Goal: Information Seeking & Learning: Find specific fact

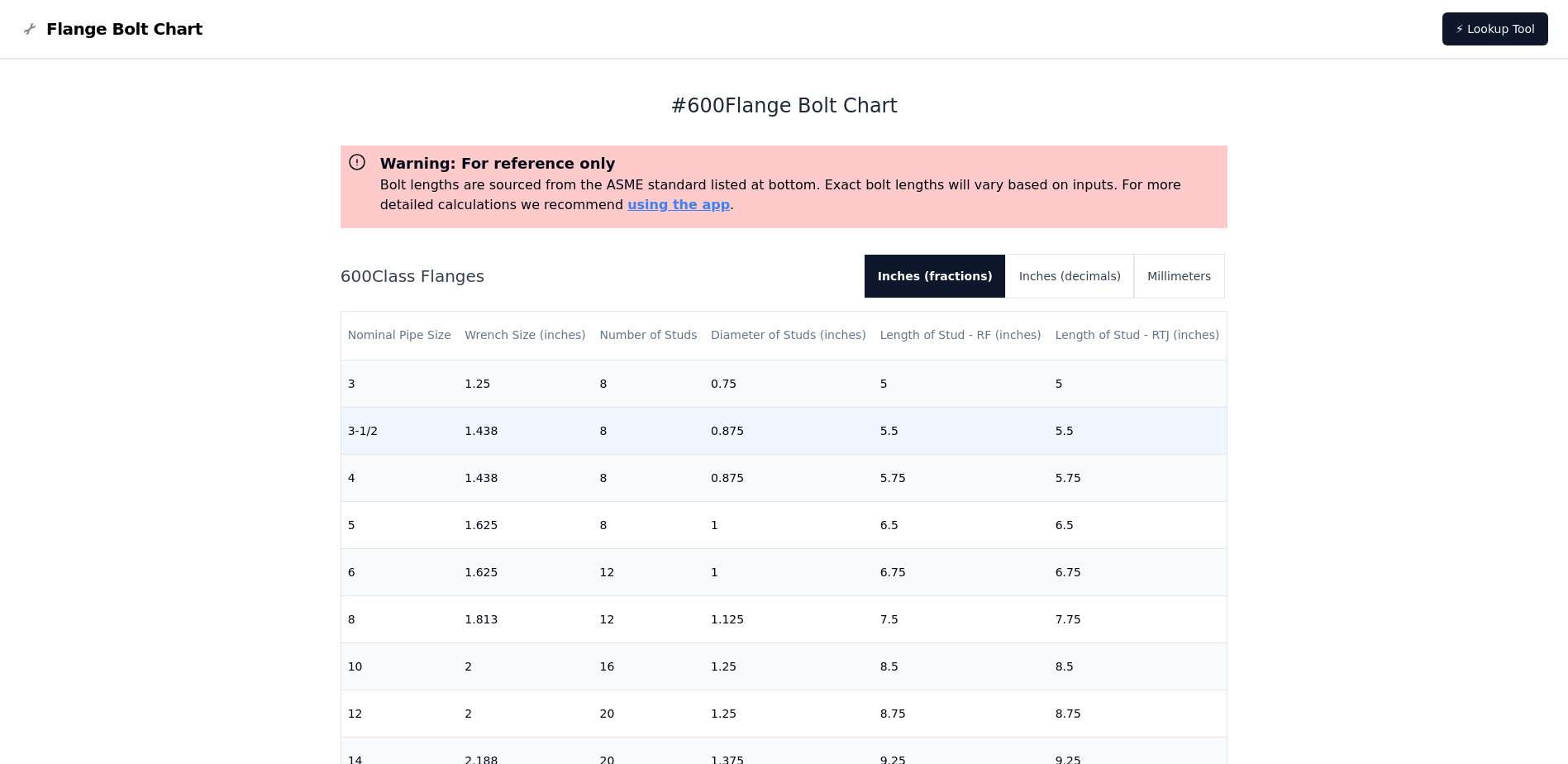
scroll to position [331, 0]
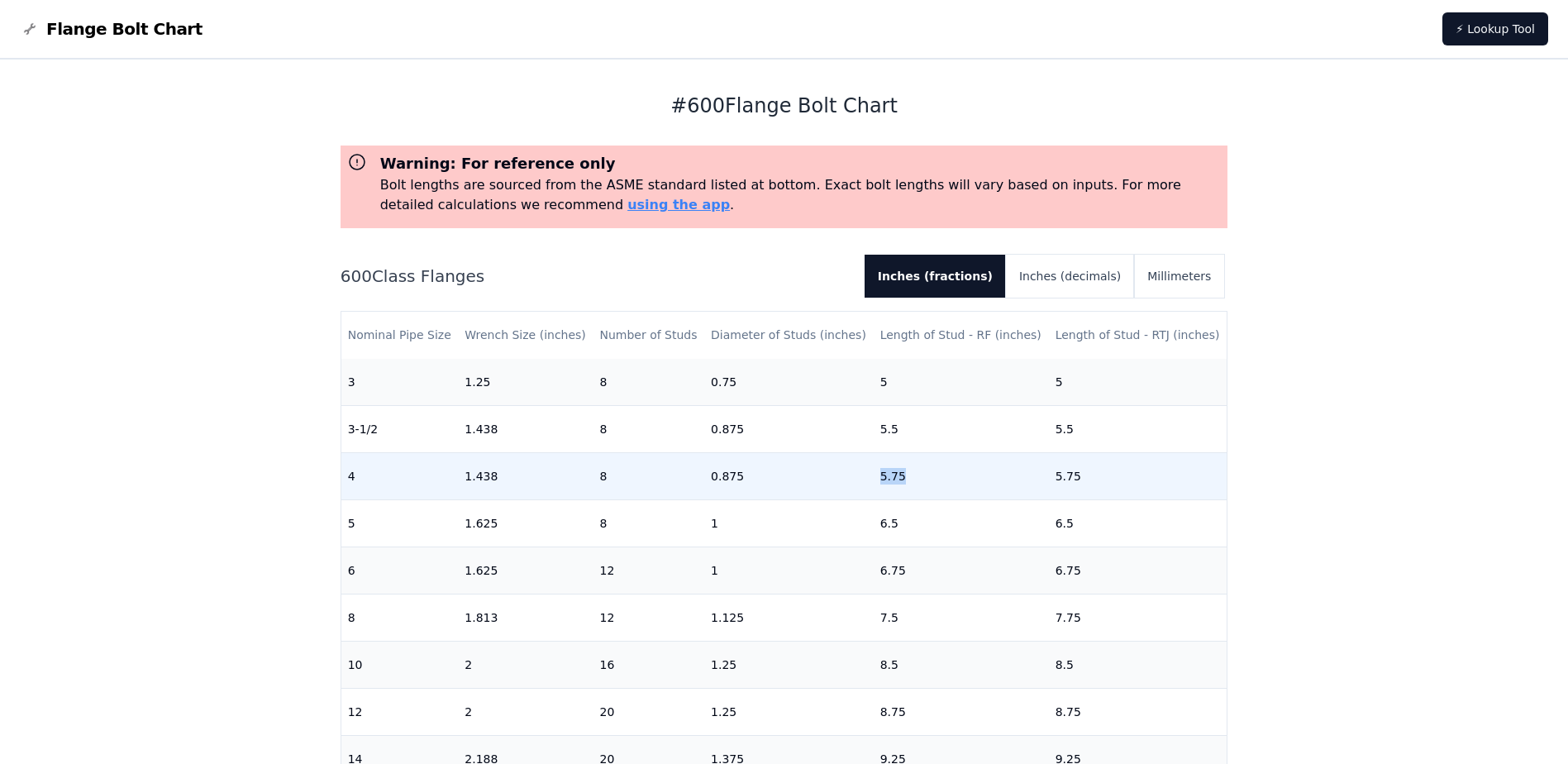
drag, startPoint x: 901, startPoint y: 474, endPoint x: 826, endPoint y: 481, distance: 75.3
click at [826, 481] on tr "4 1.438 8 0.875 5.75 5.75" at bounding box center [784, 476] width 886 height 47
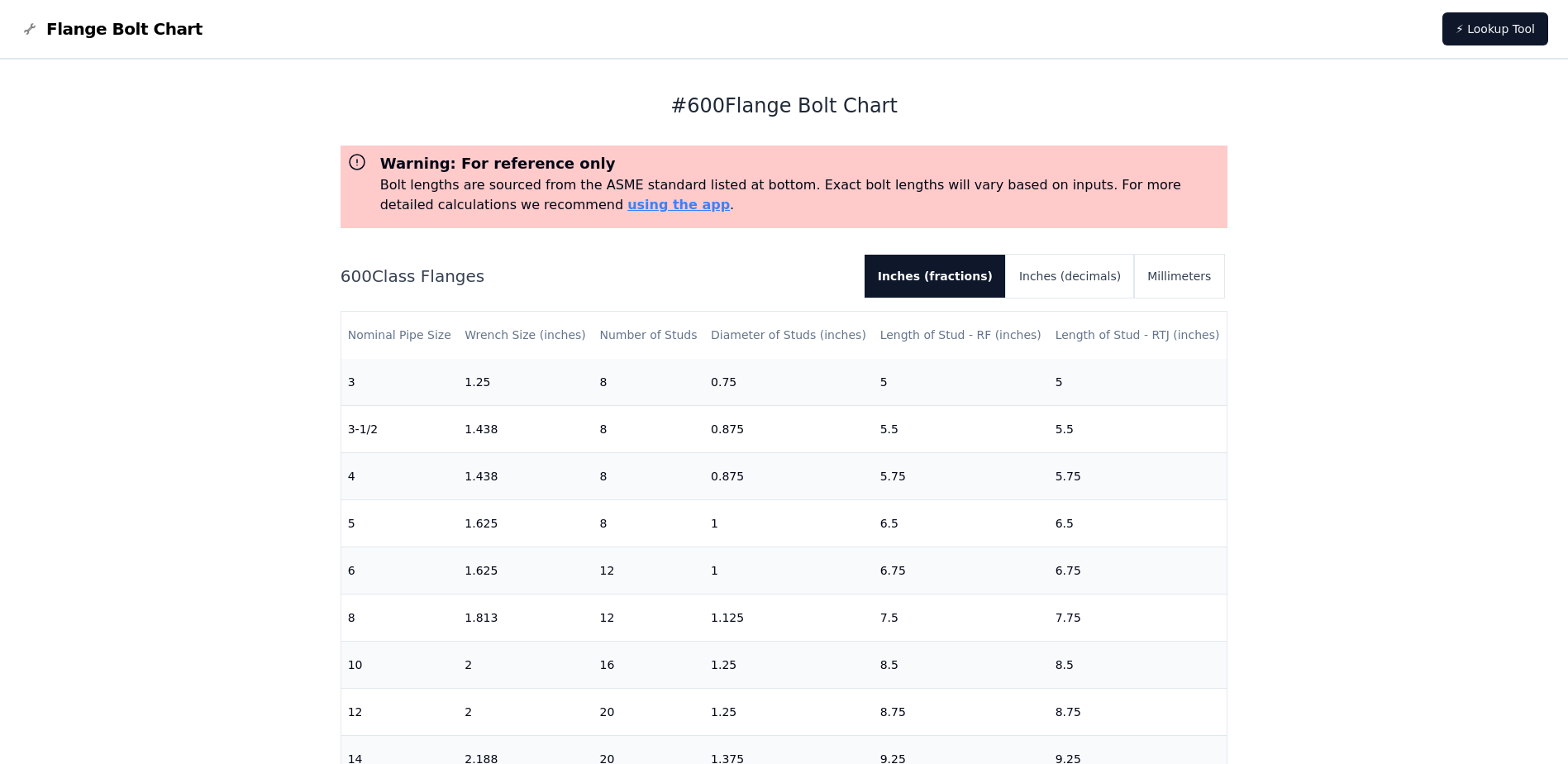
click at [1346, 469] on div "# 600 Flange Bolt Chart Warning: For reference only Bolt lengths are sourced fr…" at bounding box center [784, 666] width 1568 height 1214
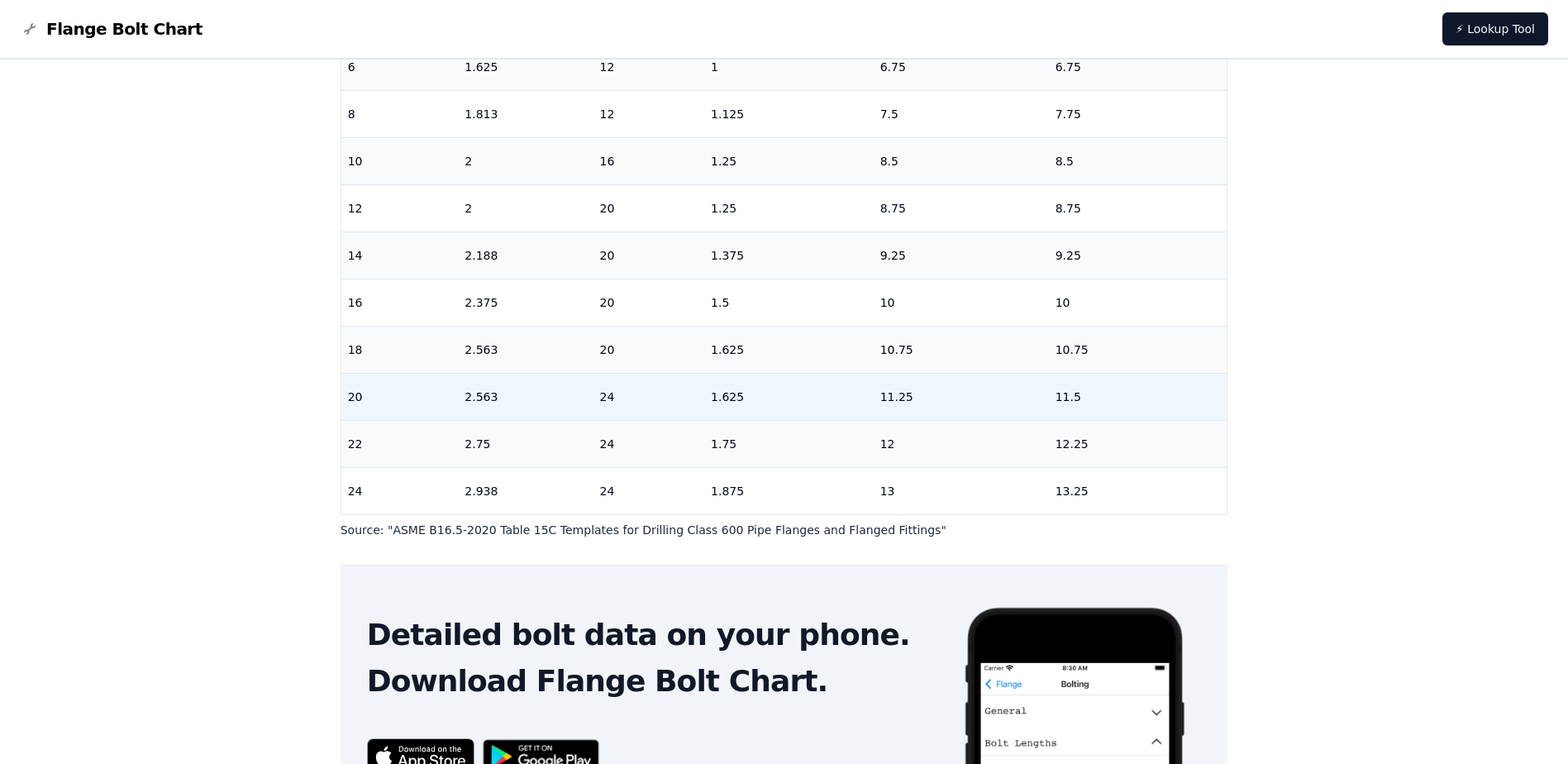
scroll to position [433, 0]
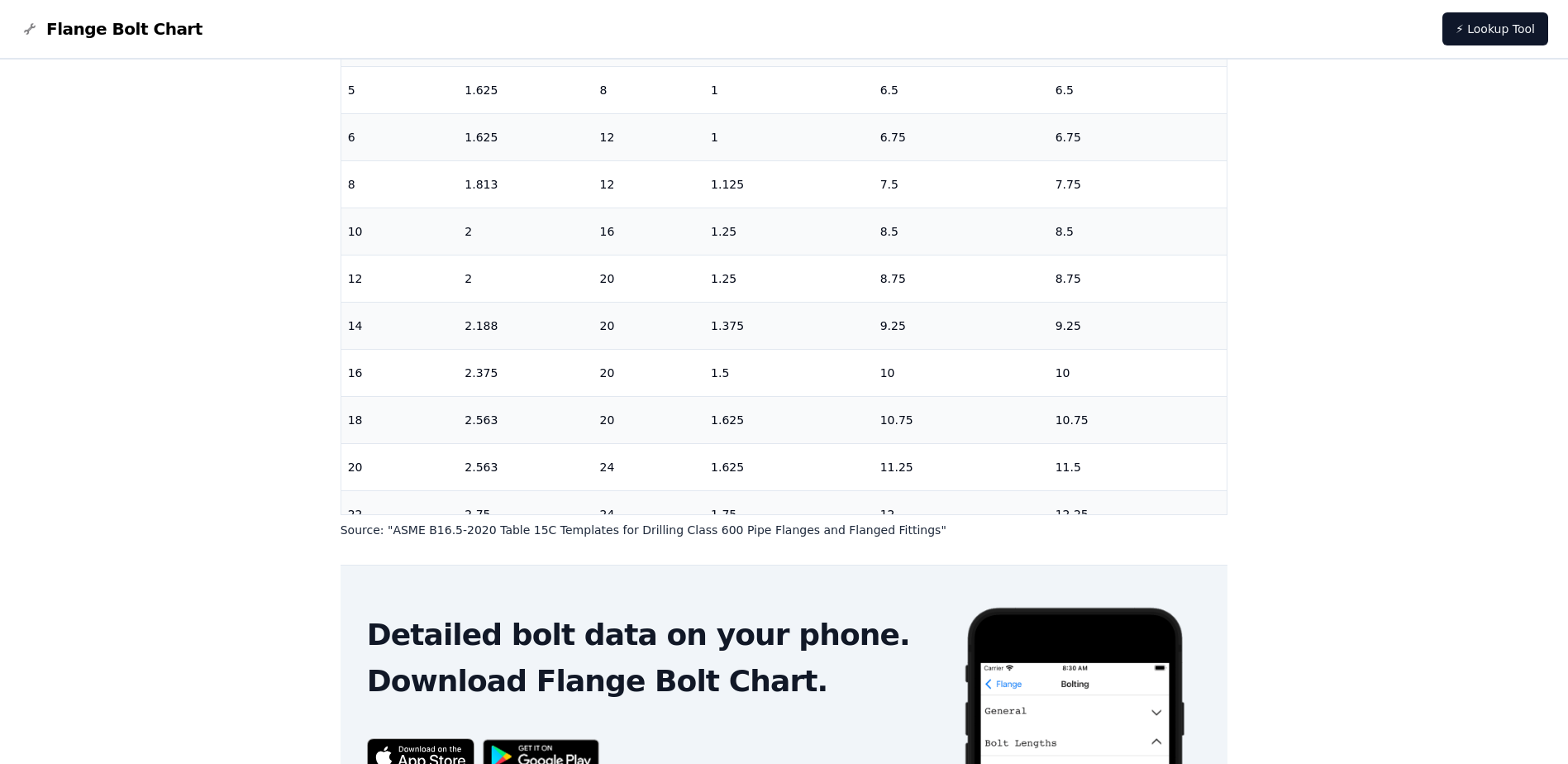
drag, startPoint x: 214, startPoint y: 350, endPoint x: 203, endPoint y: 383, distance: 34.8
click at [203, 383] on div "# 600 Flange Bolt Chart Warning: For reference only Bolt lengths are sourced fr…" at bounding box center [784, 335] width 1568 height 1214
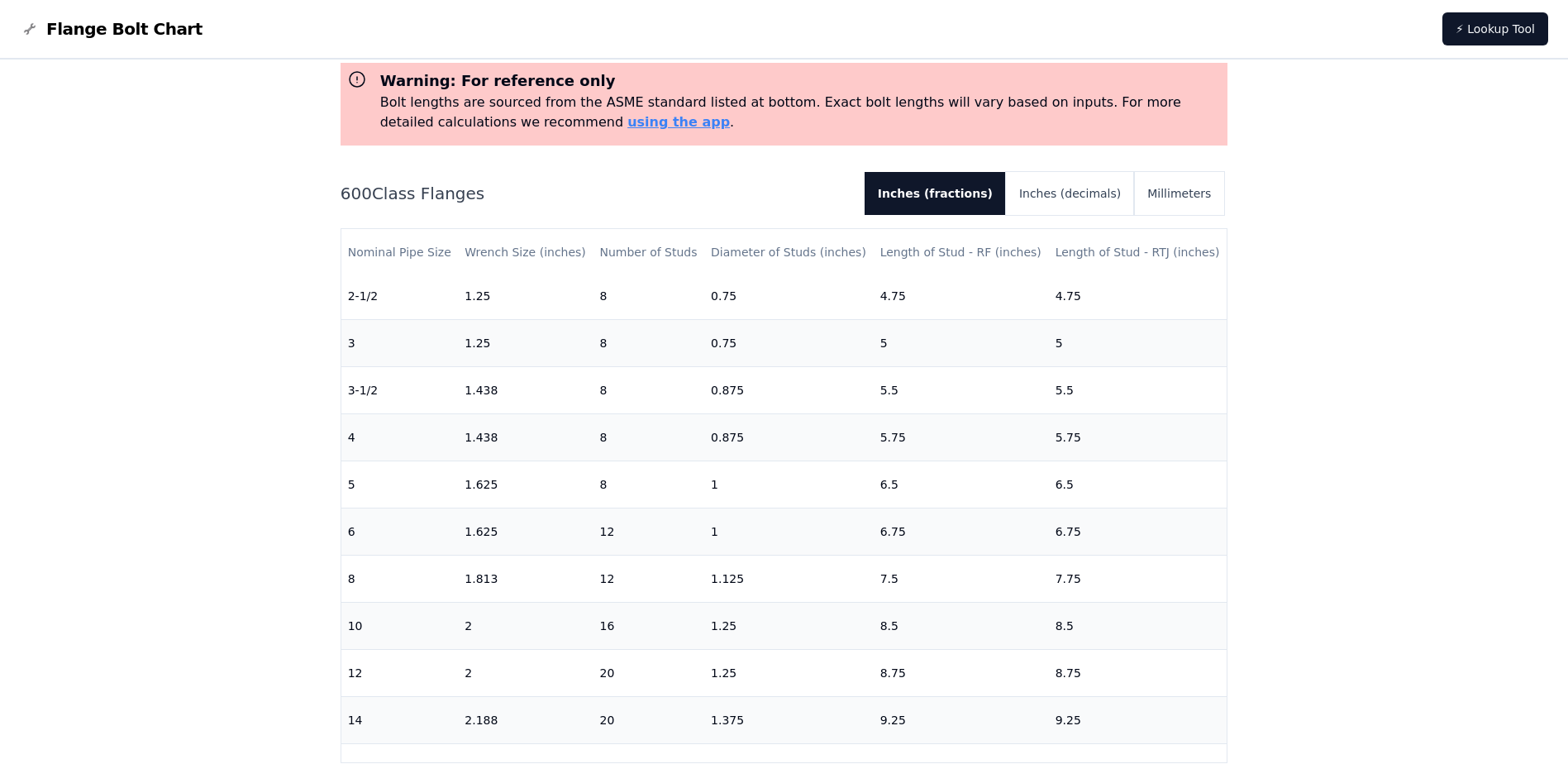
scroll to position [165, 0]
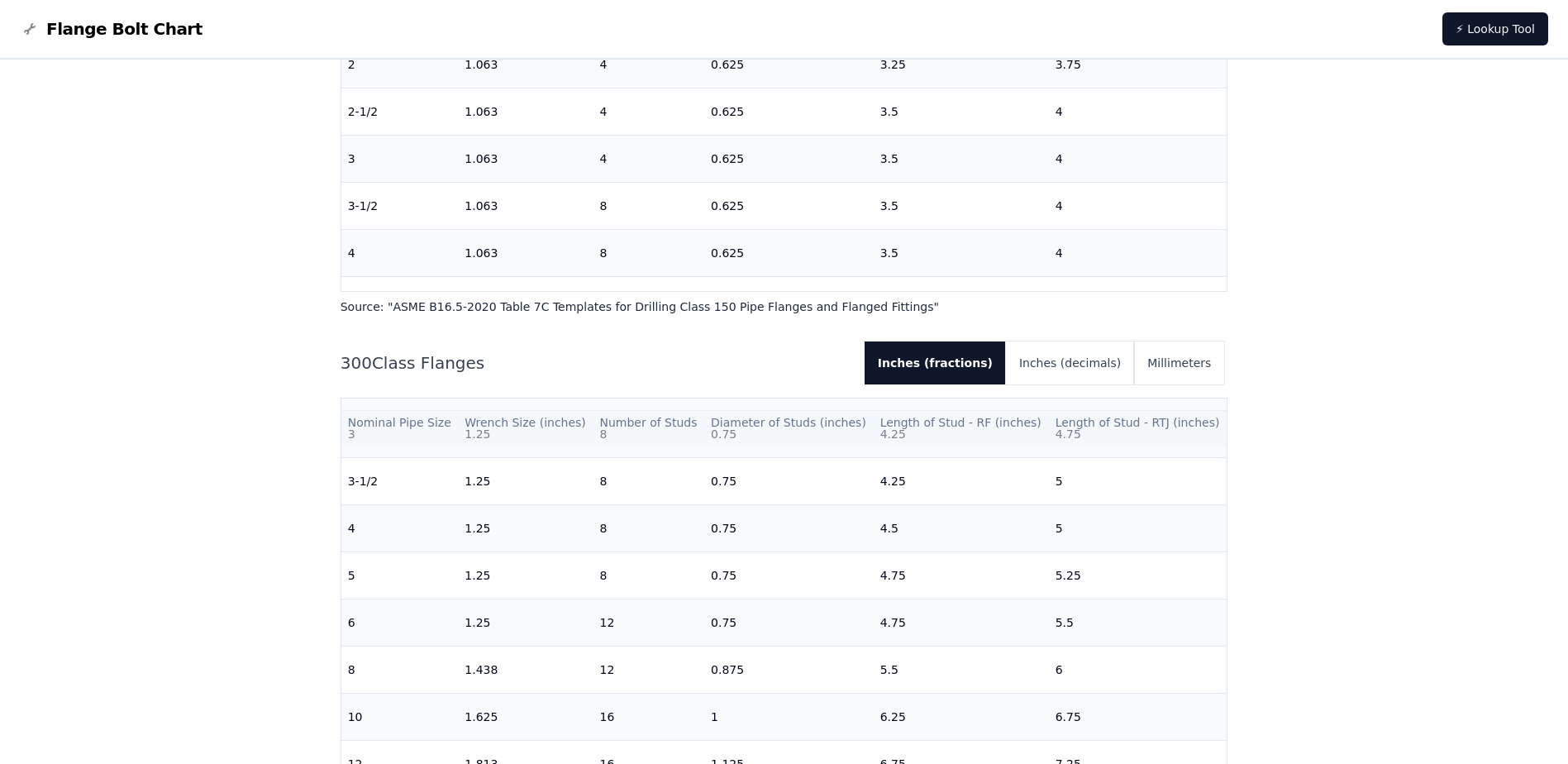
scroll to position [103, 0]
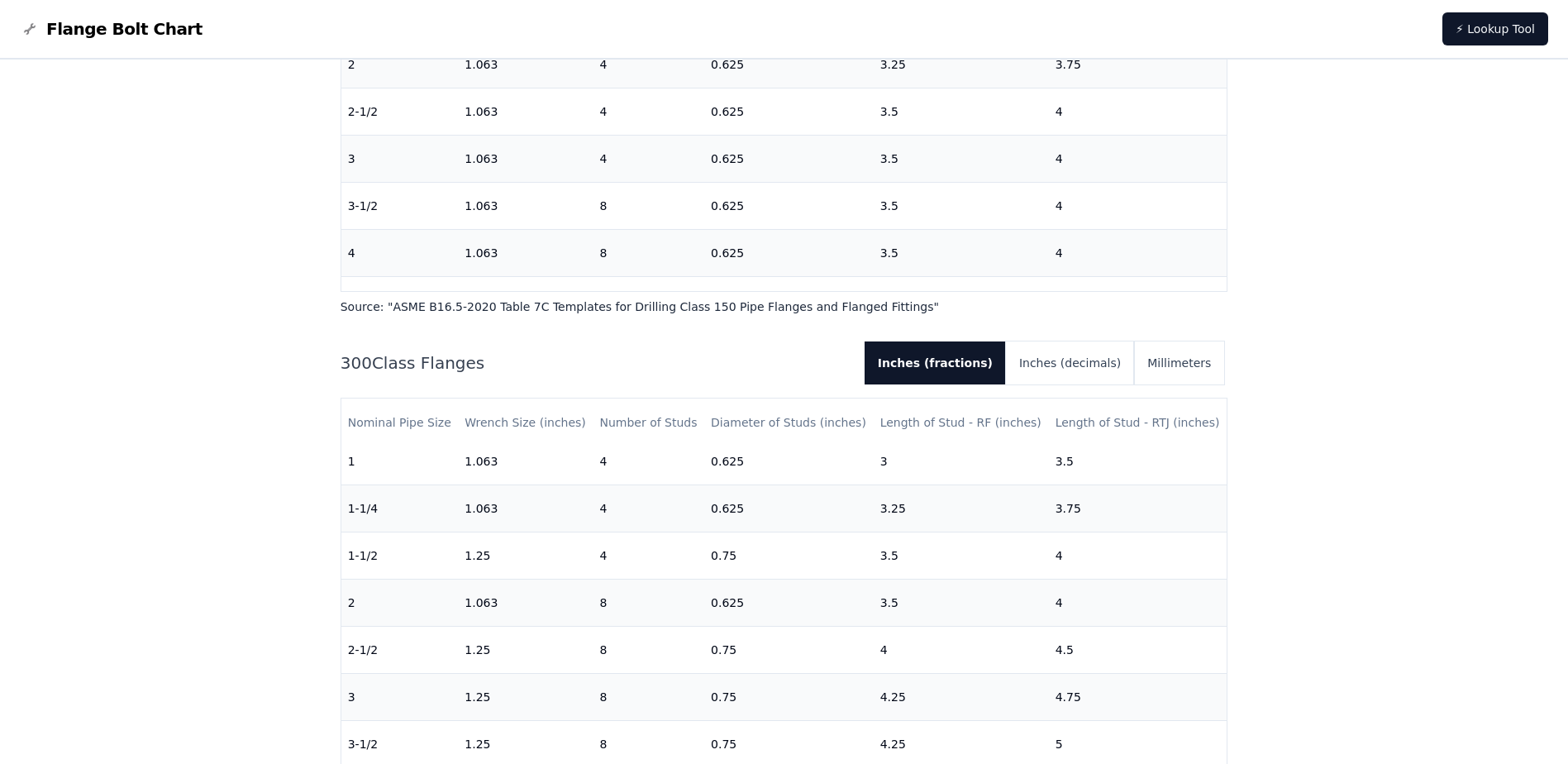
click at [406, 367] on h2 "300 Class Flanges" at bounding box center [596, 363] width 511 height 23
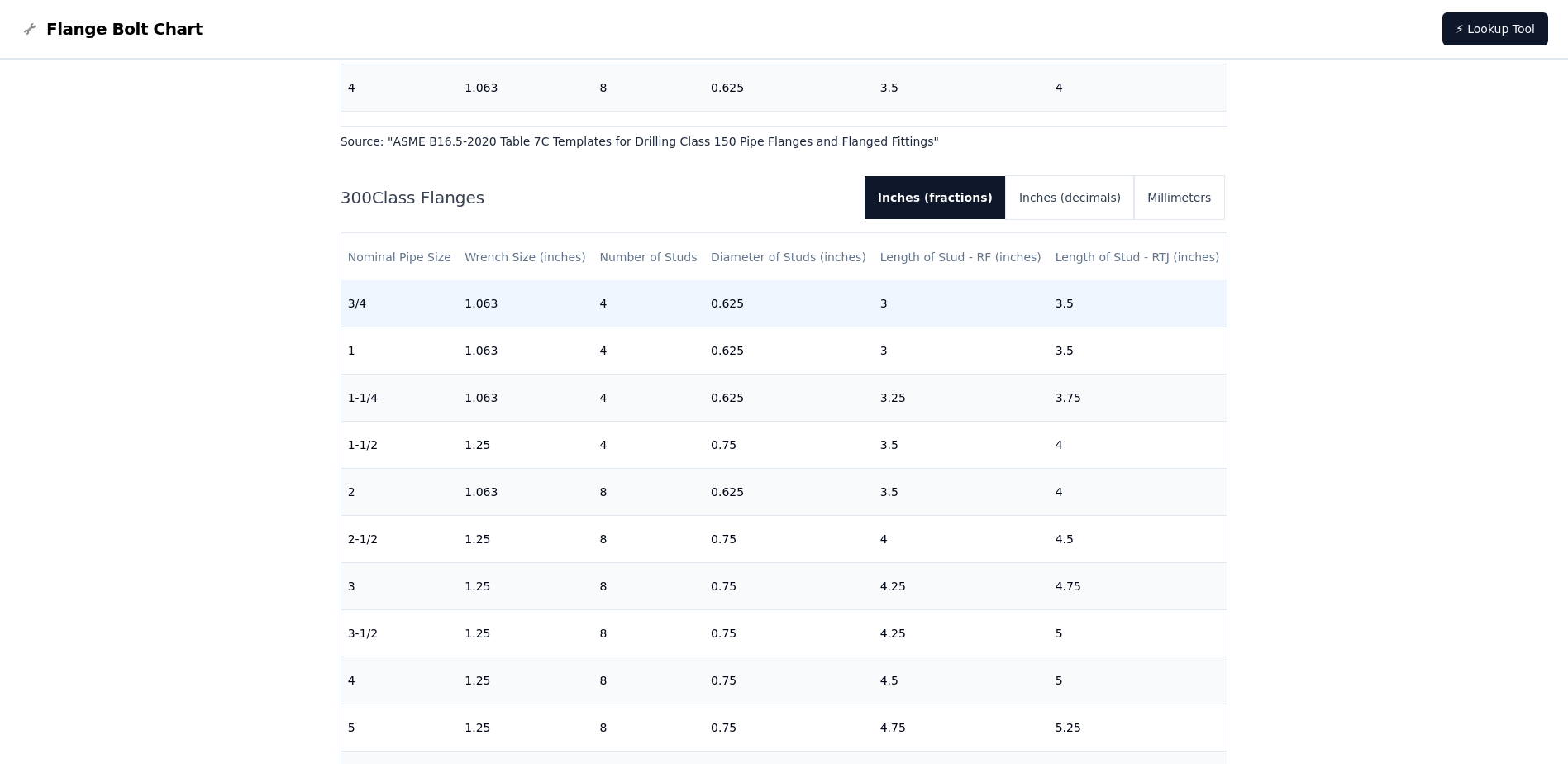
scroll to position [20, 0]
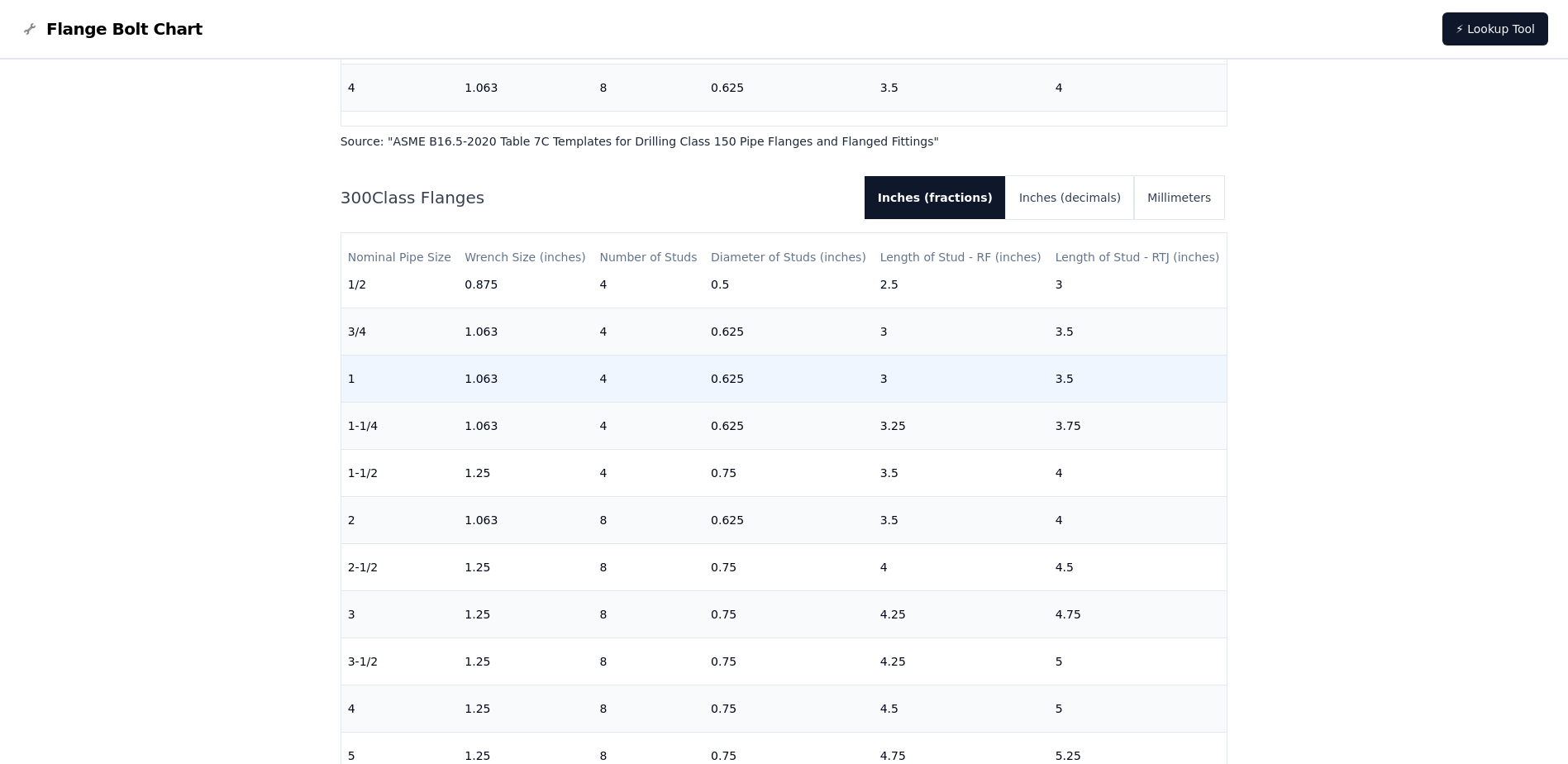
click at [724, 382] on td "0.625" at bounding box center [789, 378] width 169 height 47
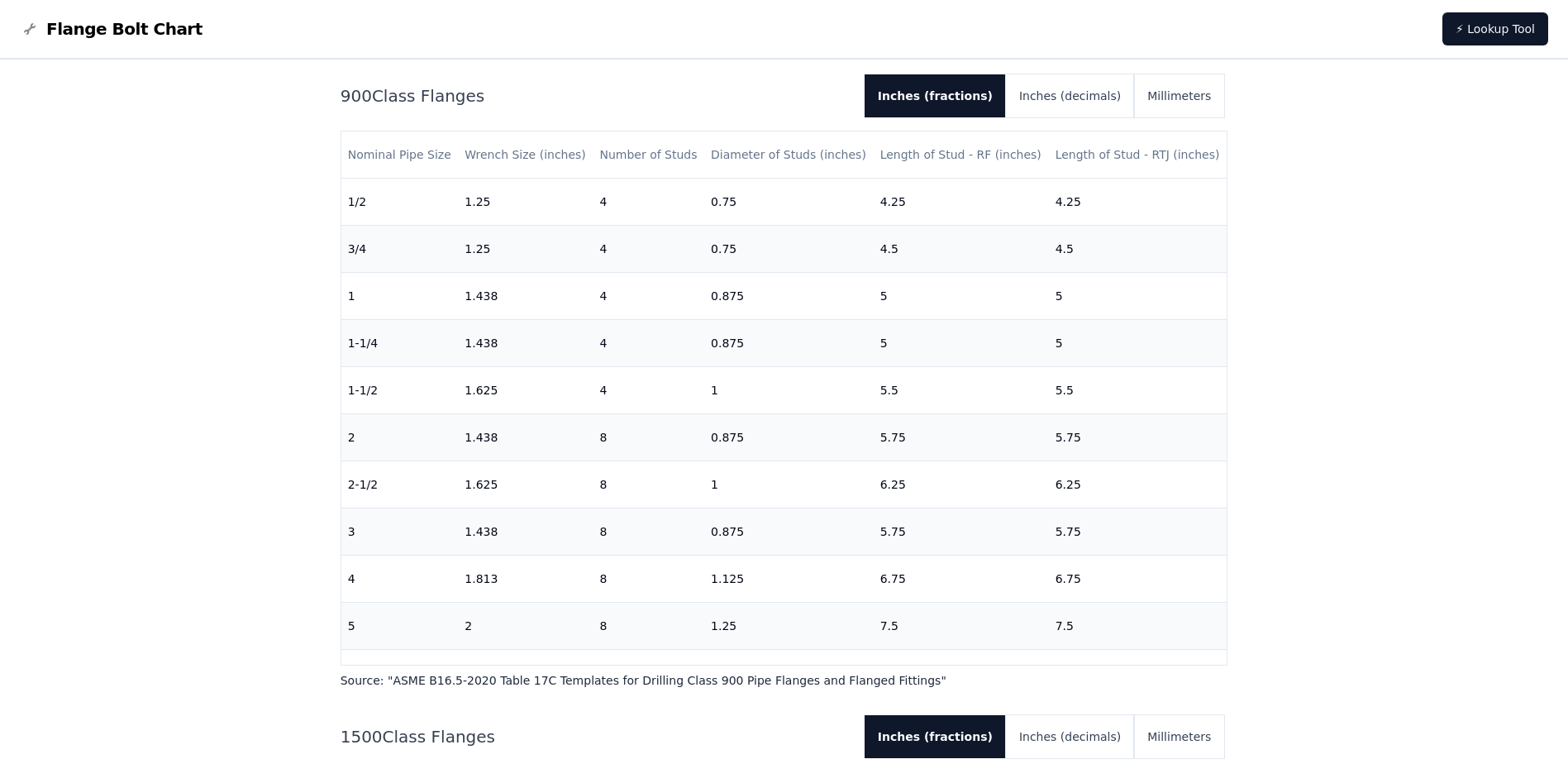
scroll to position [3059, 0]
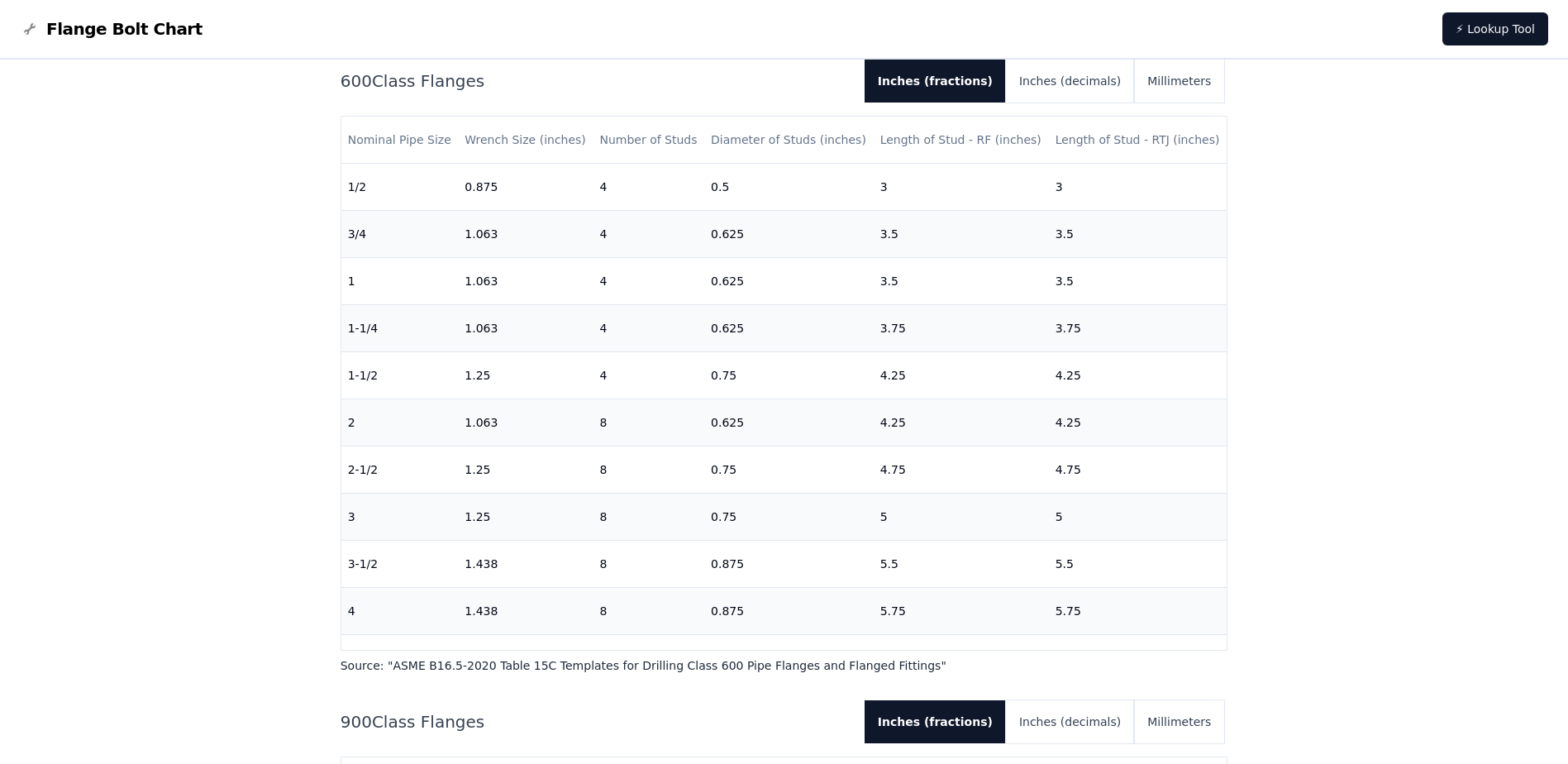
scroll to position [2480, 0]
